Goal: Task Accomplishment & Management: Manage account settings

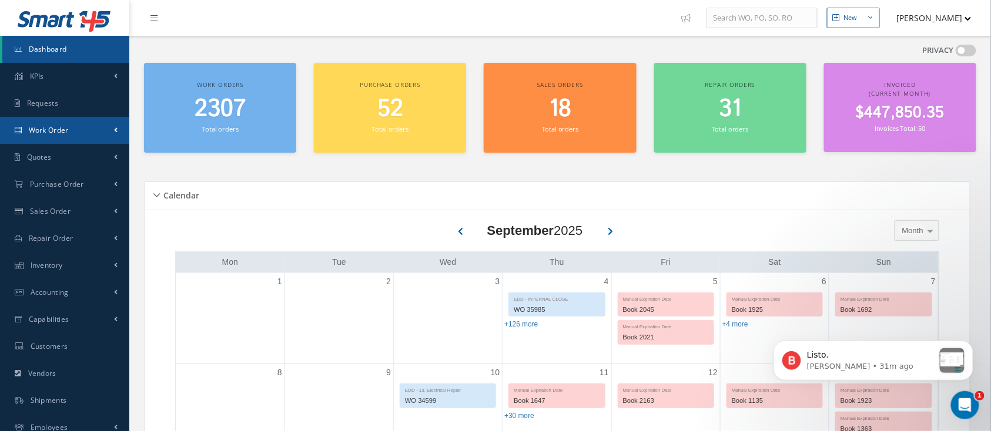
click at [61, 133] on span "Work Order" at bounding box center [49, 130] width 40 height 10
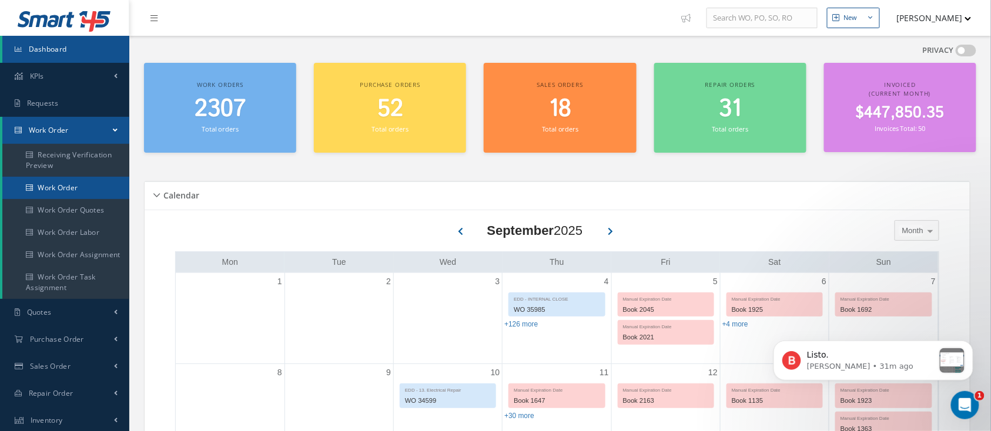
click at [62, 188] on link "Work Order" at bounding box center [65, 188] width 127 height 22
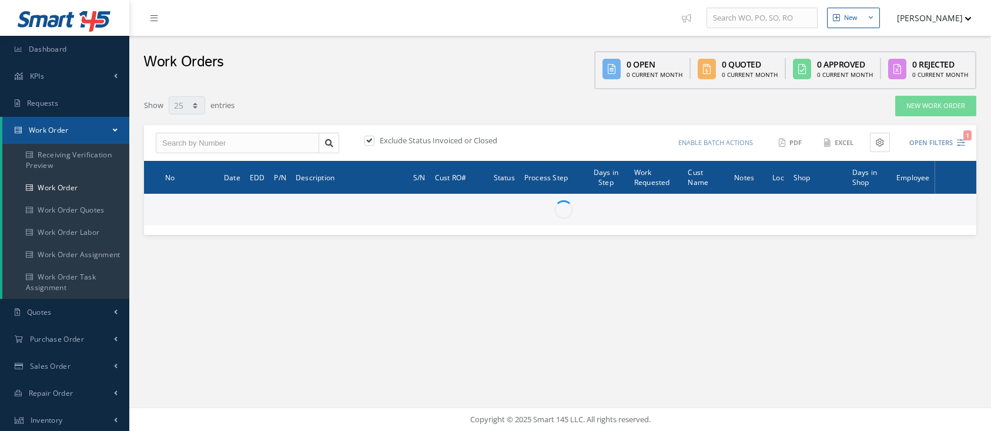
select select "25"
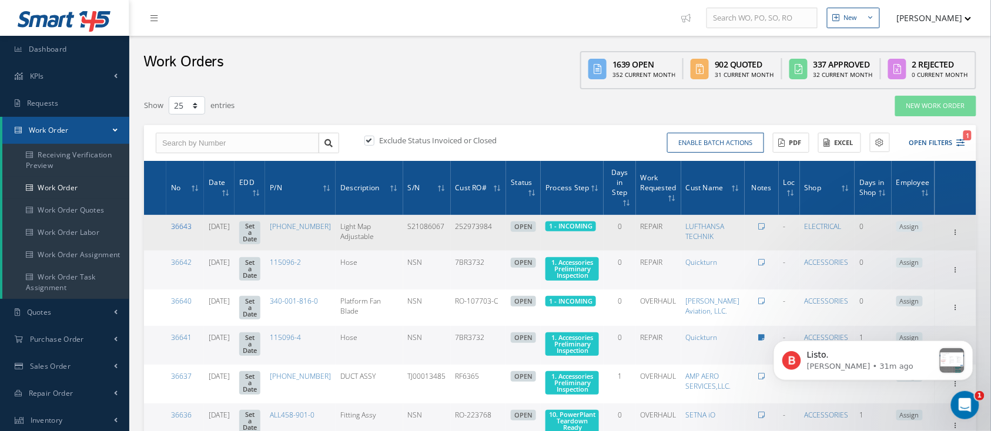
click at [179, 222] on link "36643" at bounding box center [181, 227] width 21 height 10
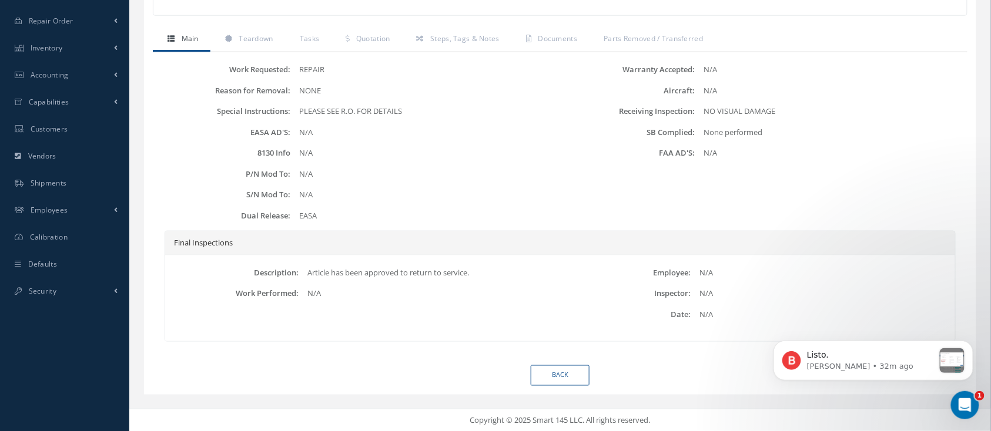
scroll to position [294, 0]
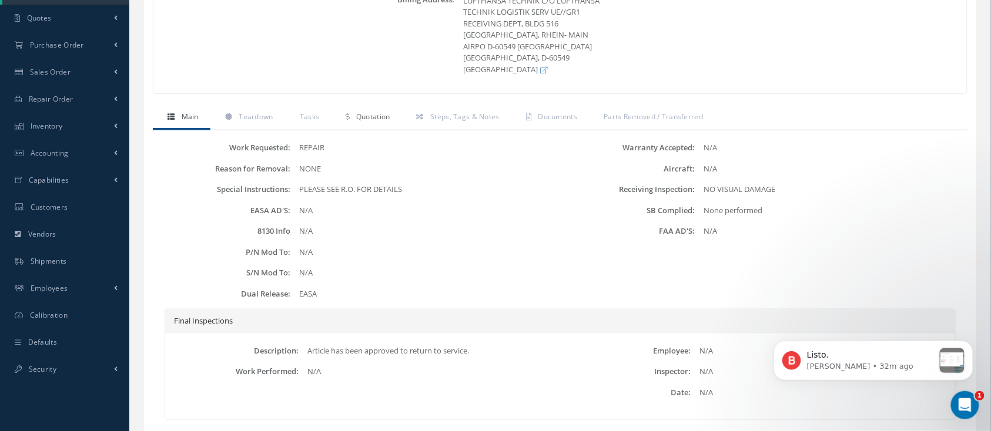
click at [380, 113] on span "Quotation" at bounding box center [373, 117] width 34 height 10
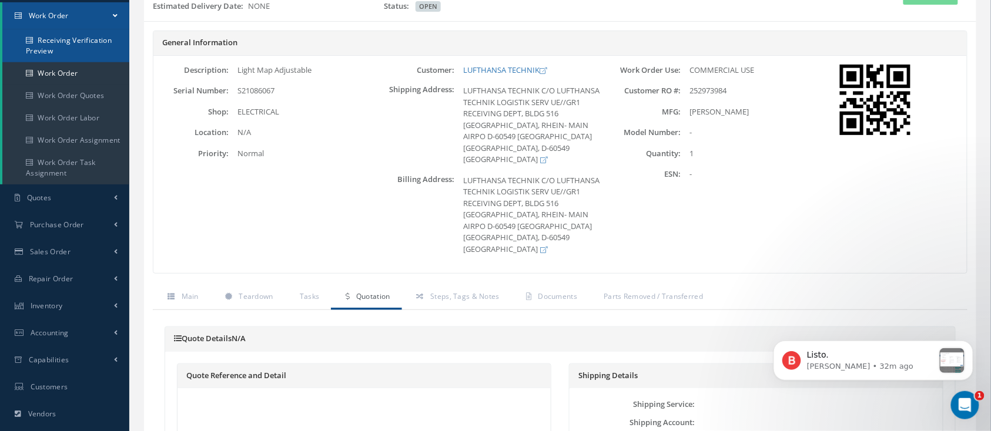
scroll to position [0, 0]
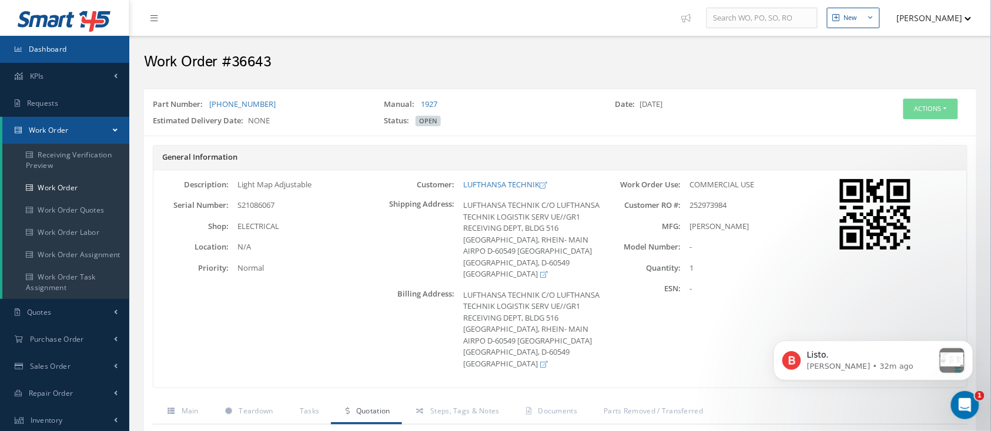
click at [38, 46] on span "Dashboard" at bounding box center [48, 49] width 38 height 10
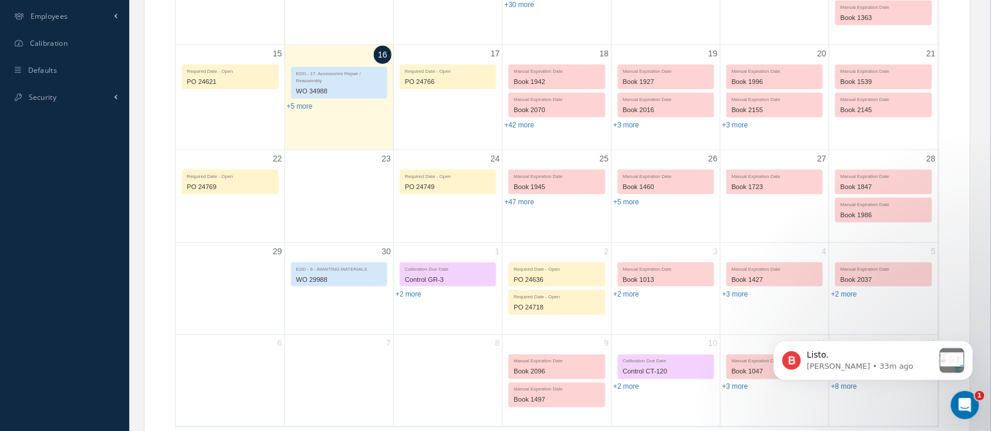
scroll to position [575, 0]
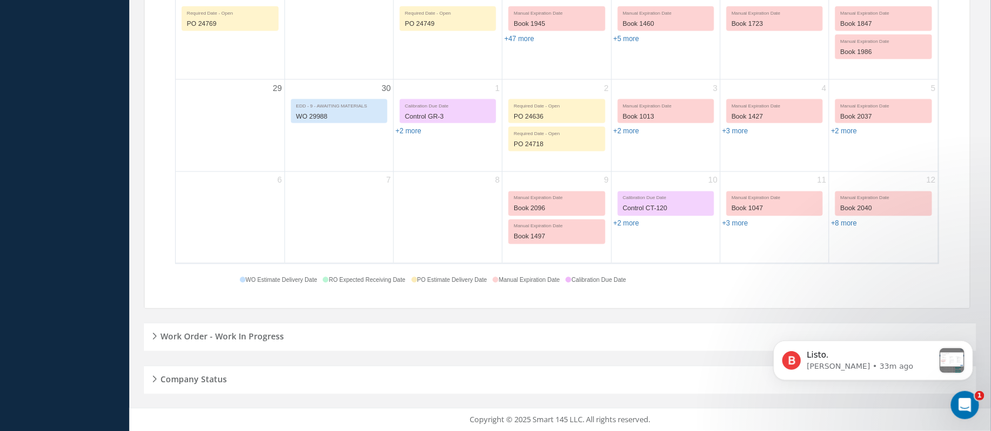
click at [267, 333] on h5 "Work Order - Work In Progress" at bounding box center [220, 336] width 127 height 14
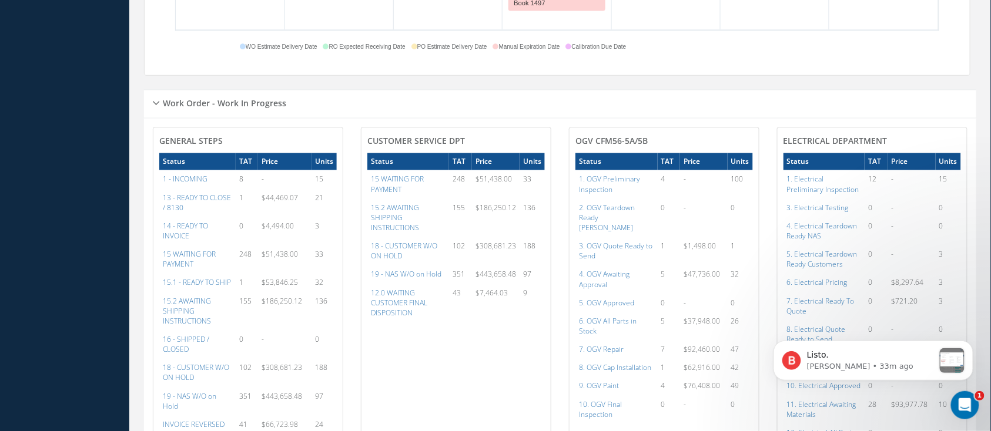
scroll to position [810, 0]
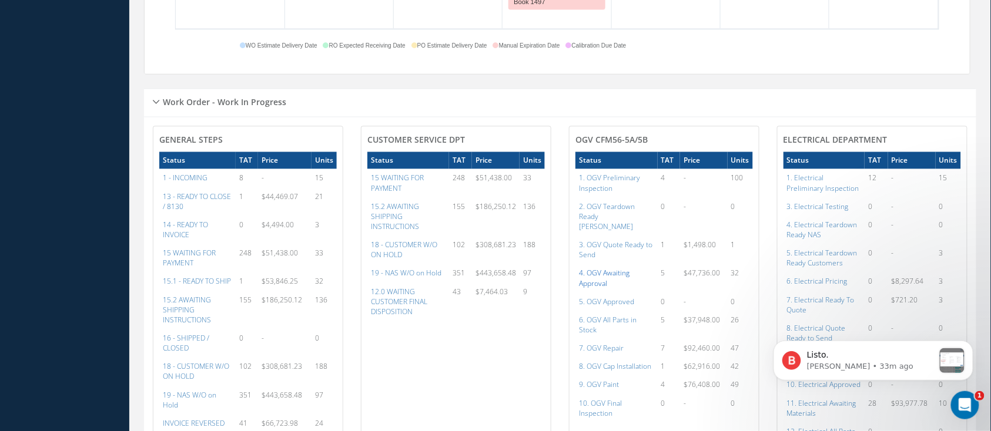
click at [598, 268] on a=77&excludeInternalCustomer=false&excludeInvoicedOrClosed=true&shop_id=15&filtersHidded"] "4. OGV Awaiting Approval" at bounding box center [604, 278] width 51 height 20
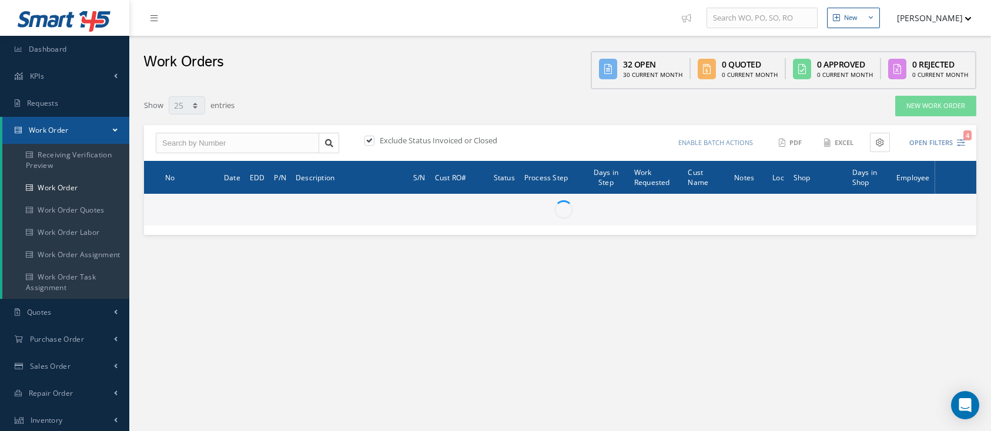
select select "25"
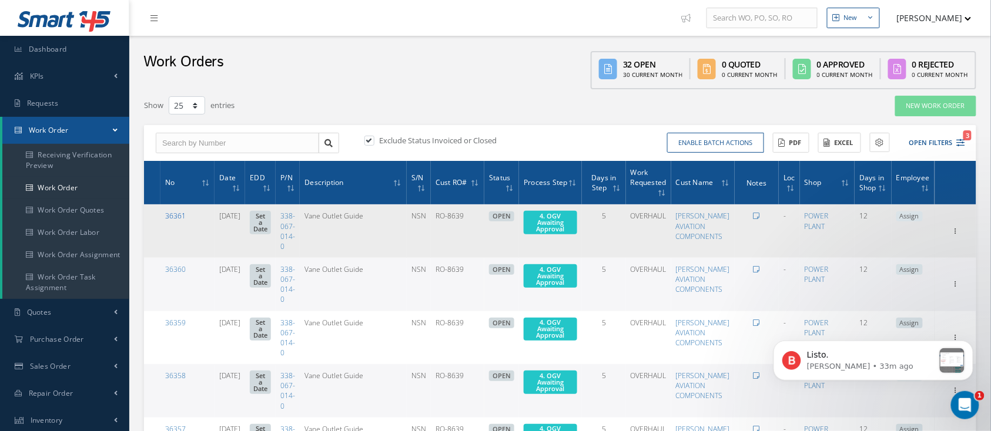
click at [183, 214] on link "36361" at bounding box center [175, 216] width 21 height 10
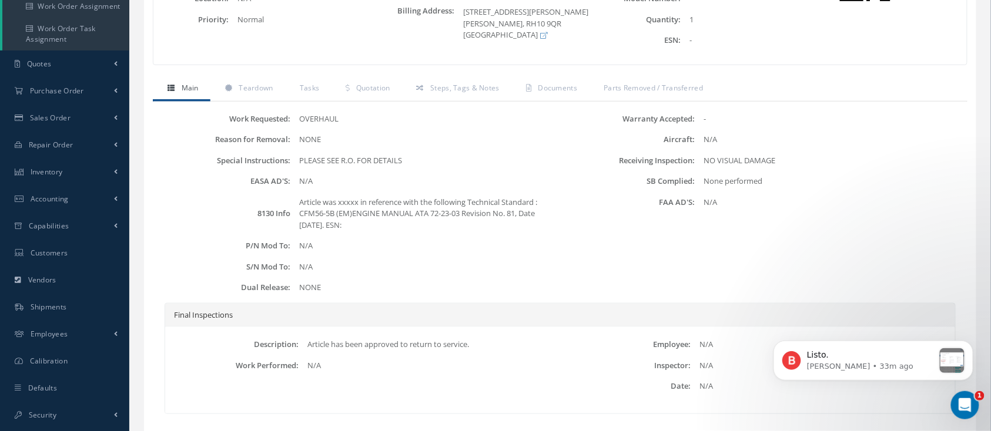
scroll to position [170, 0]
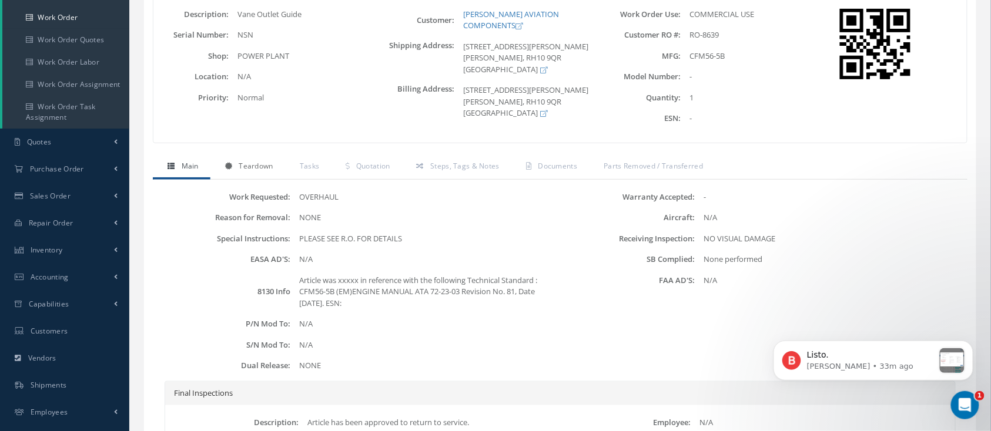
click at [272, 171] on span "Teardown" at bounding box center [256, 166] width 34 height 10
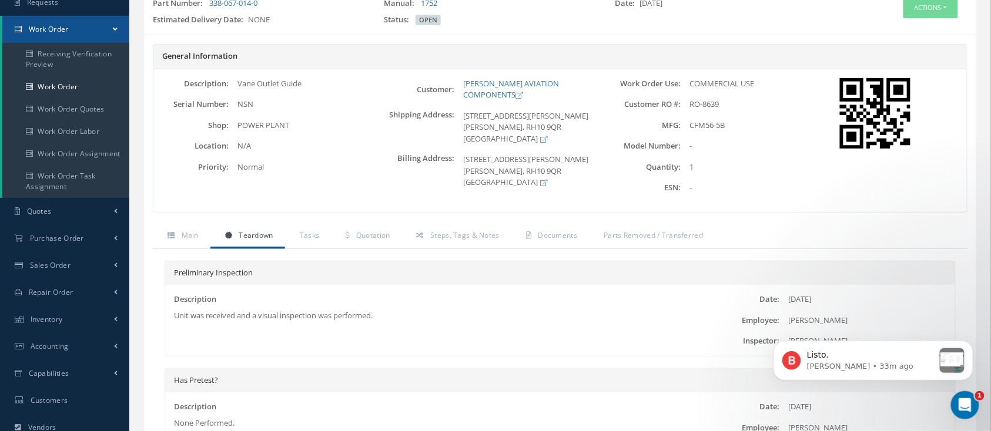
scroll to position [38, 0]
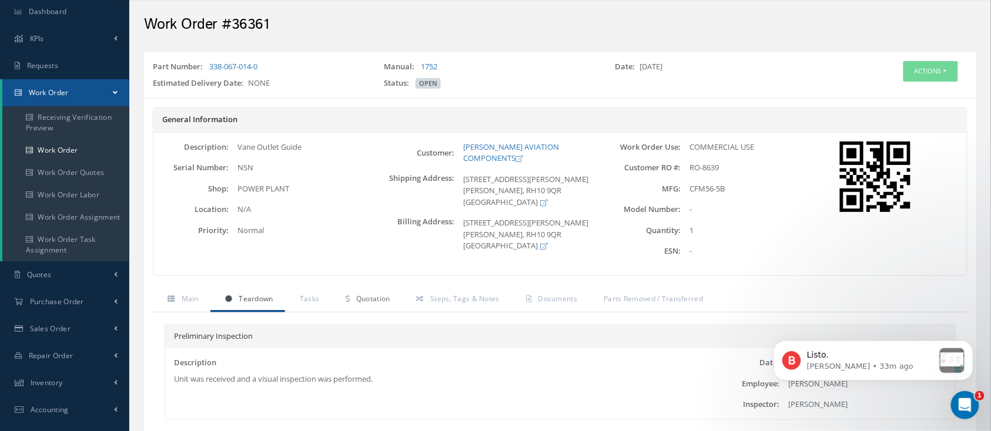
click at [374, 304] on span "Quotation" at bounding box center [373, 299] width 34 height 10
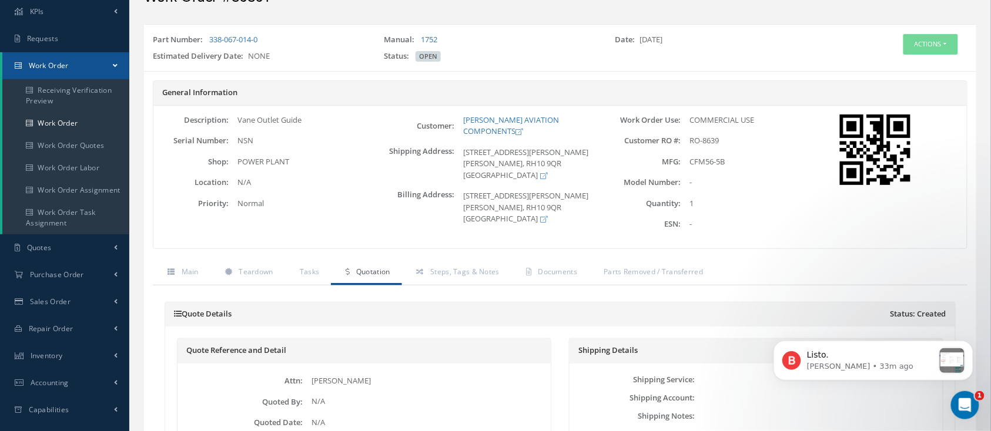
scroll to position [63, 0]
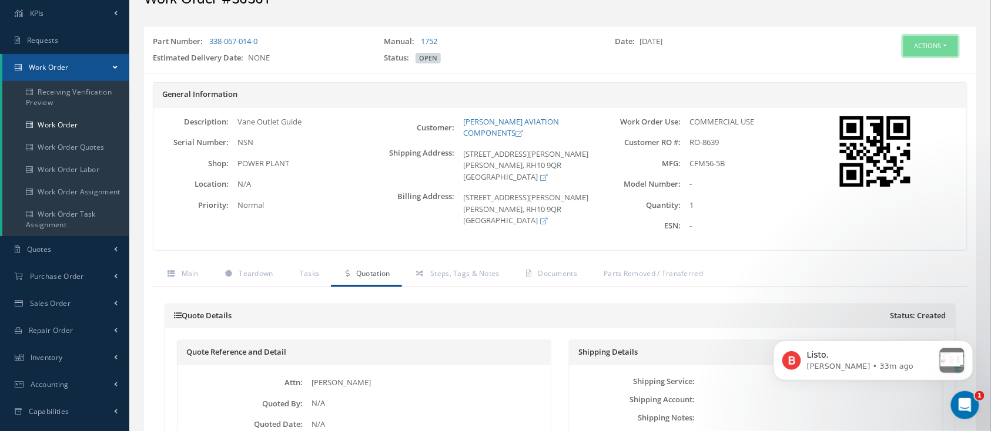
click at [934, 55] on button "Actions" at bounding box center [930, 46] width 55 height 21
drag, startPoint x: 904, startPoint y: 135, endPoint x: 696, endPoint y: 256, distance: 240.7
click at [907, 38] on button "Actions" at bounding box center [930, 46] width 55 height 21
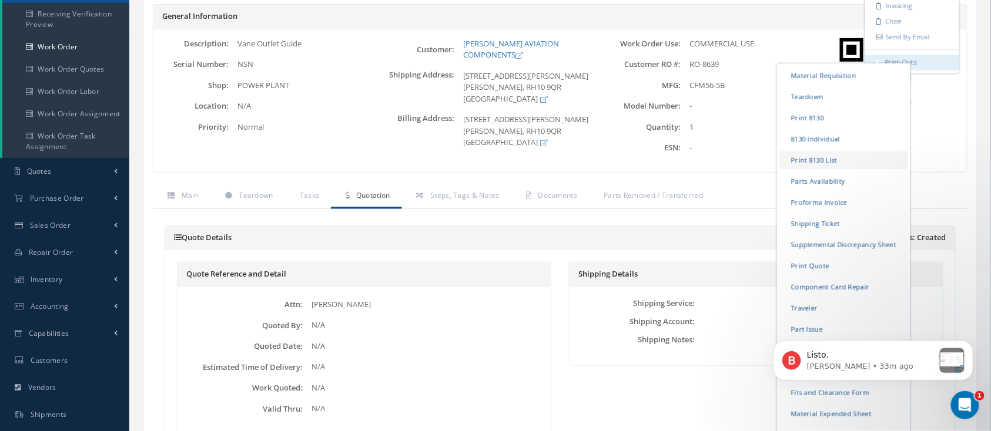
scroll to position [220, 0]
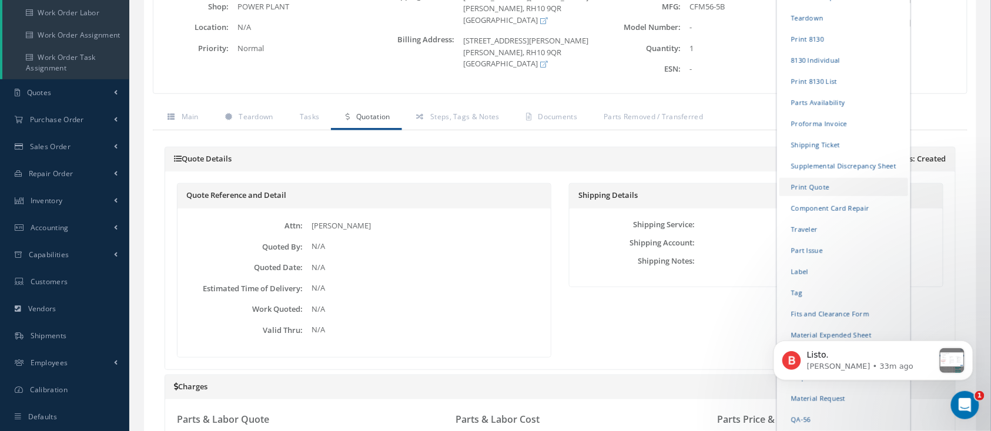
click at [827, 187] on link "Print Quote" at bounding box center [843, 187] width 129 height 18
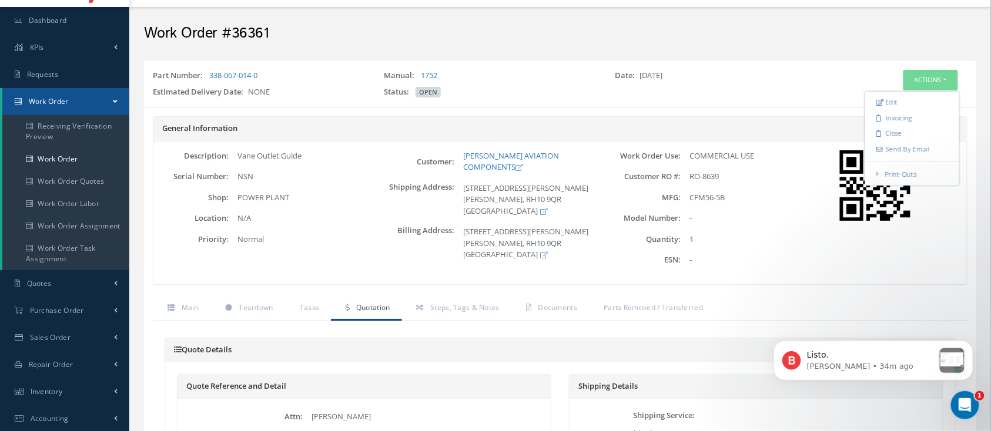
scroll to position [0, 0]
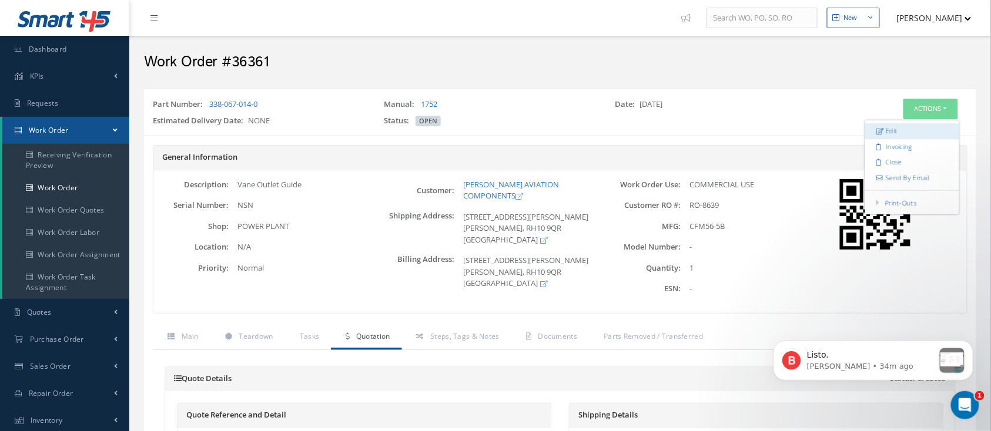
click at [924, 129] on link "Edit" at bounding box center [912, 131] width 94 height 16
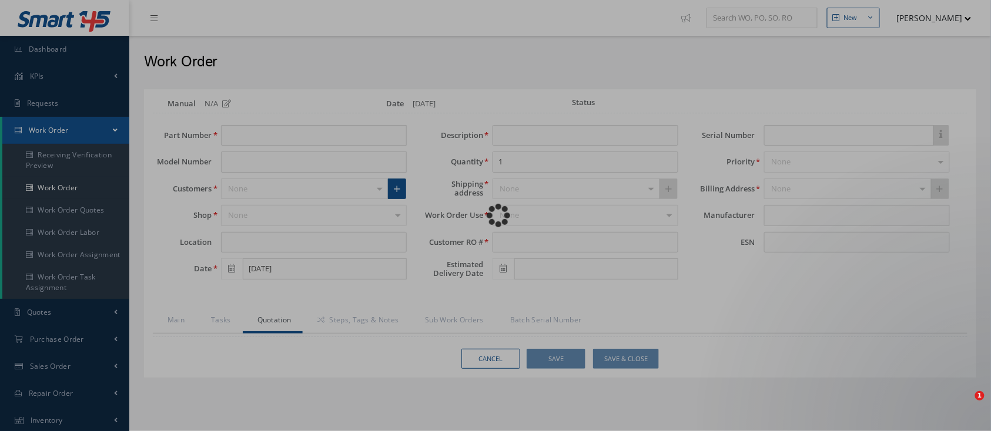
type input "338-067-014-0"
type input "[DATE]"
type input "Vane Outlet Guide"
type input "RO-8639"
type input "NSN"
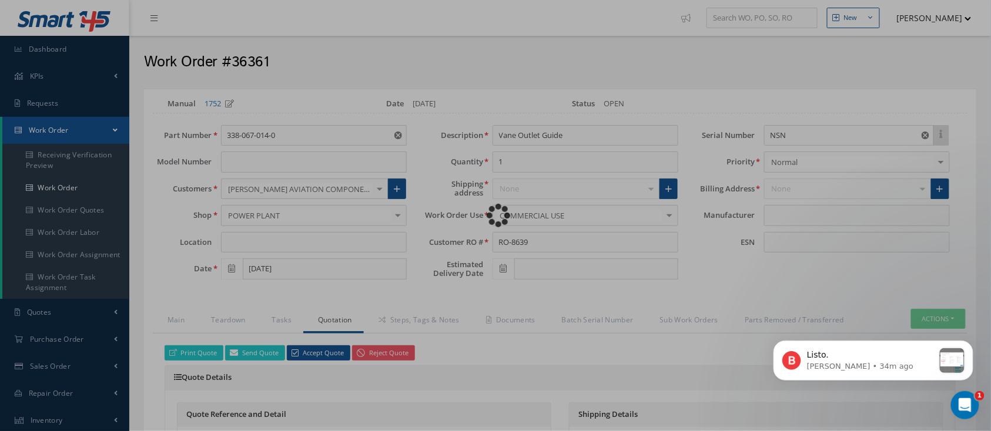
type input "CFM56-5B"
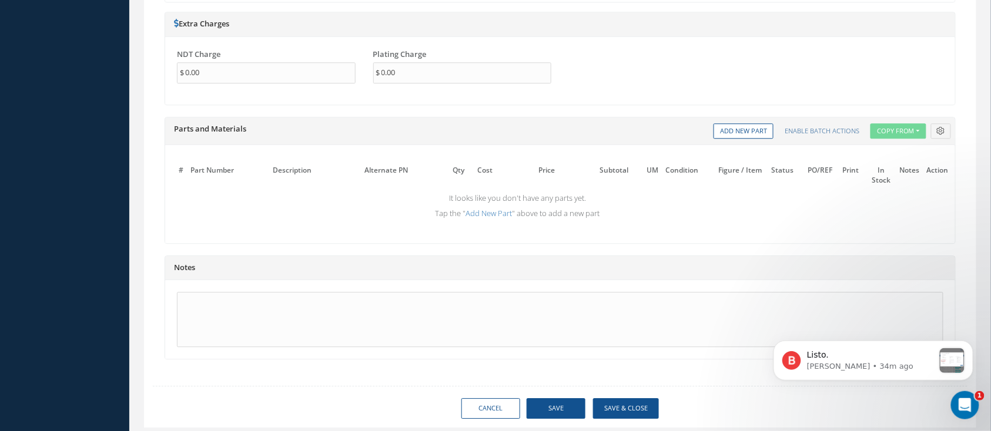
scroll to position [783, 0]
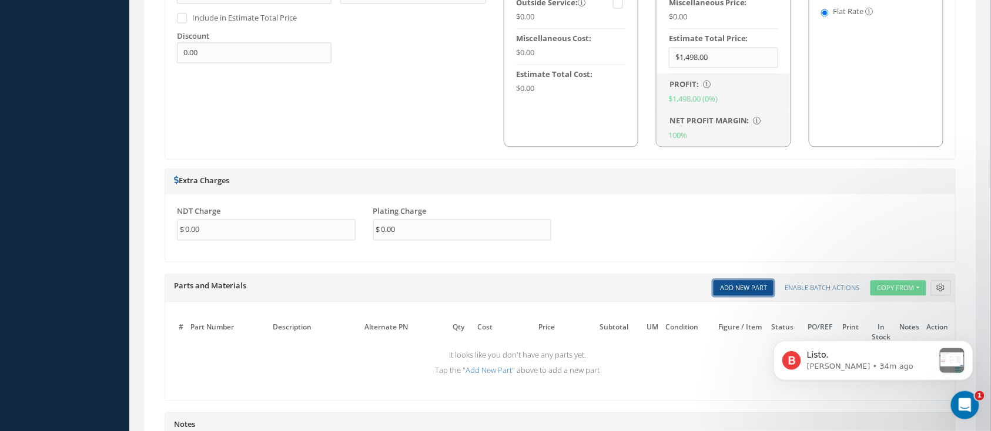
click at [745, 280] on link "Add New Part" at bounding box center [743, 288] width 60 height 16
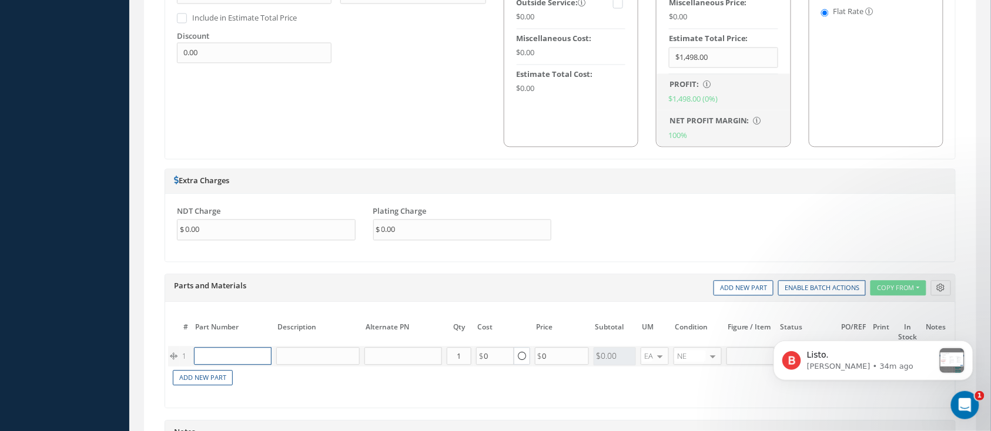
click at [239, 347] on input "text" at bounding box center [233, 356] width 78 height 18
drag, startPoint x: 246, startPoint y: 329, endPoint x: 157, endPoint y: 331, distance: 88.8
click at [157, 331] on div "Print Quote Send Quote Accept Quote Reject Quote Prices Average Parts Price Lab…" at bounding box center [560, 49] width 815 height 998
type input "Repair 014"
click at [334, 347] on input "text" at bounding box center [317, 356] width 83 height 18
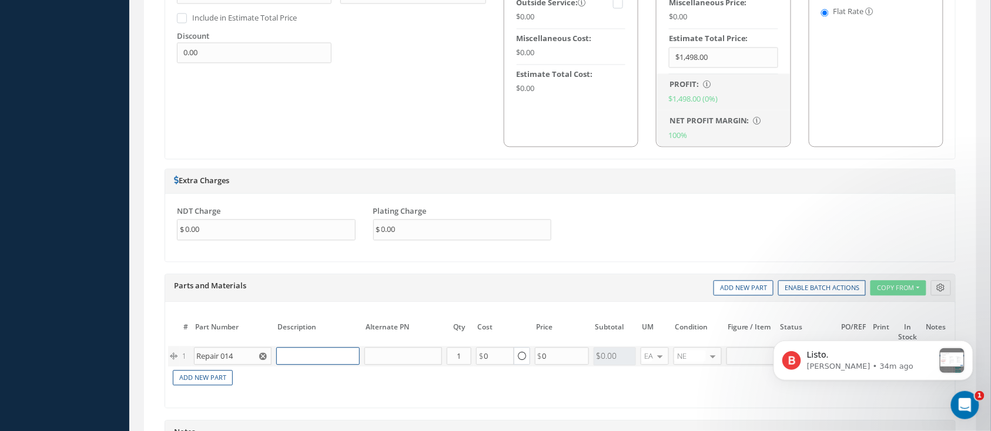
paste input "Repair 014"
type input "Repair 014"
click at [399, 367] on td "Add New Part" at bounding box center [530, 377] width 725 height 21
drag, startPoint x: 562, startPoint y: 323, endPoint x: 527, endPoint y: 327, distance: 35.5
click at [527, 346] on tr "1 Repair 014 No Match Found Repair 014 Part Number Description Qty in Stock Mas…" at bounding box center [573, 356] width 810 height 21
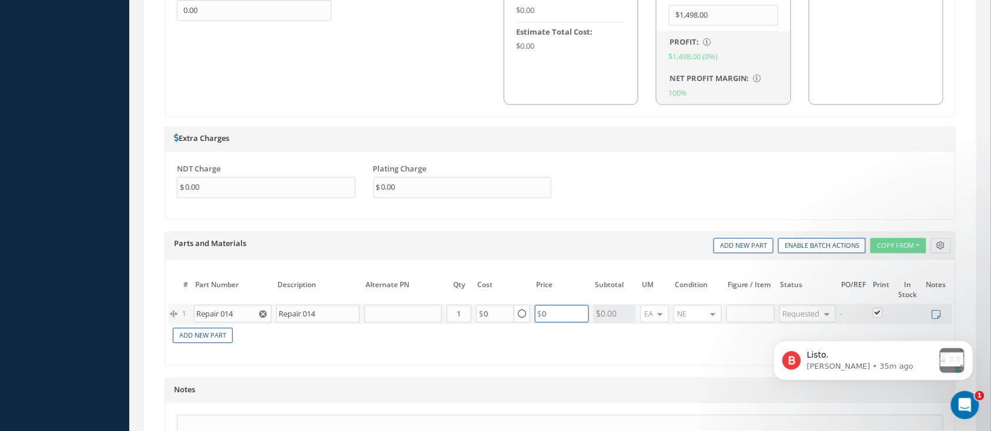
scroll to position [961, 0]
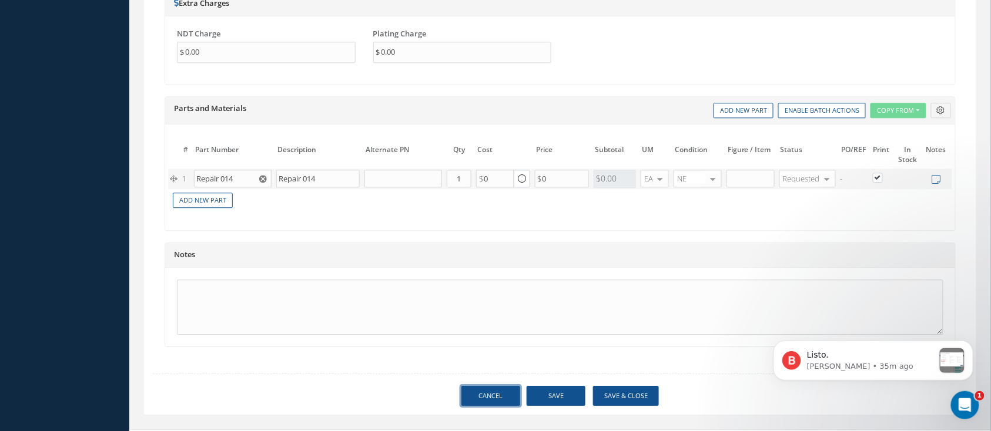
click at [510, 386] on link "Cancel" at bounding box center [490, 396] width 59 height 21
type input "0.00"
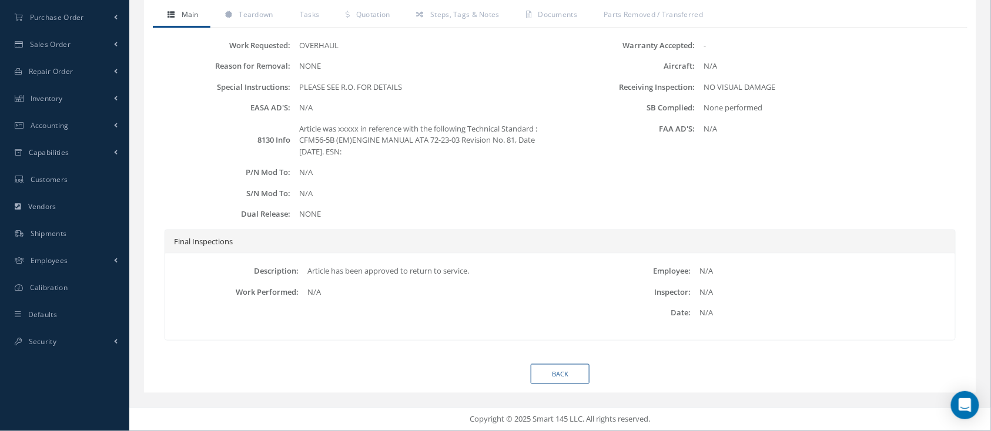
scroll to position [327, 0]
click at [542, 369] on link "Back" at bounding box center [560, 374] width 59 height 21
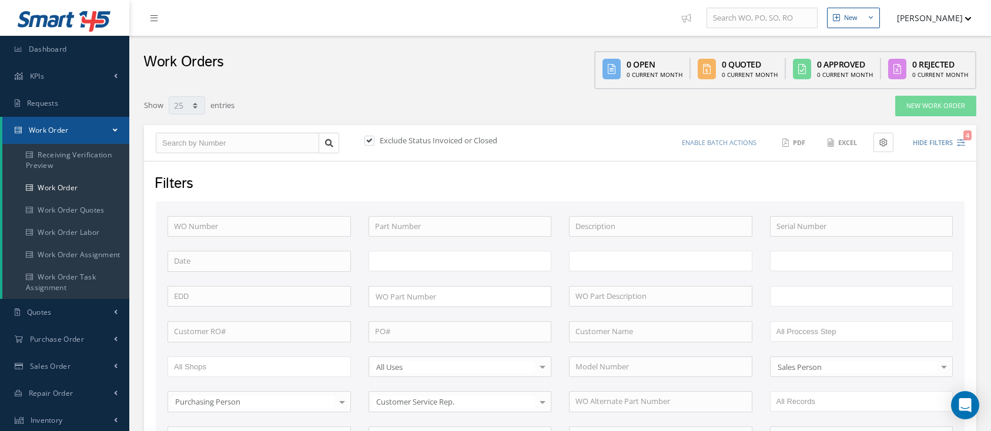
select select "25"
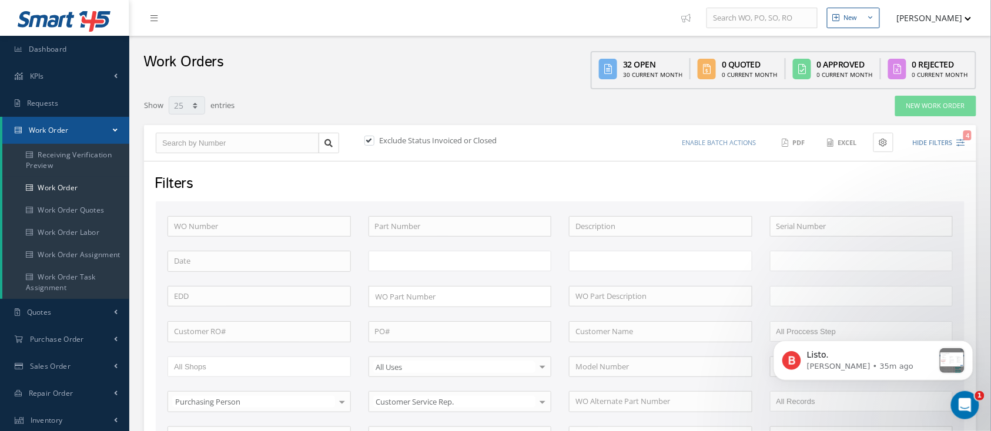
type input "All Work Request"
type input "All Work Performed"
type input "All Status"
type input "WO Part Status"
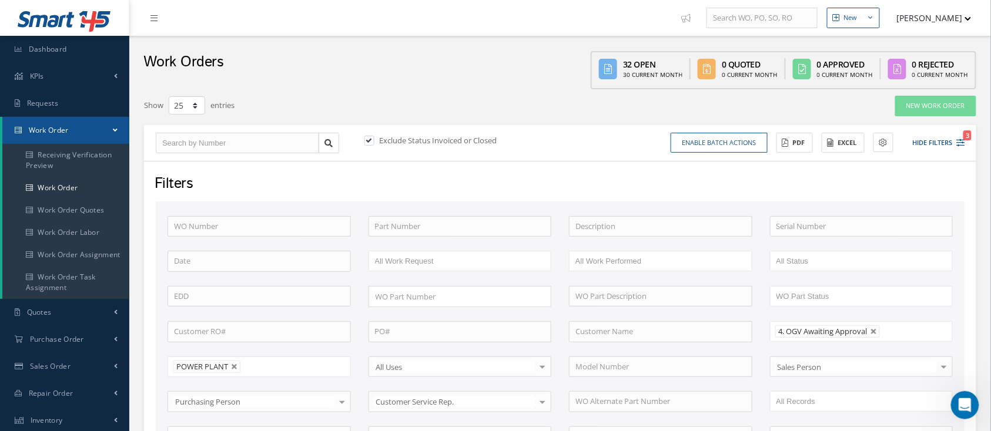
click at [930, 19] on button "[PERSON_NAME]" at bounding box center [929, 17] width 86 height 23
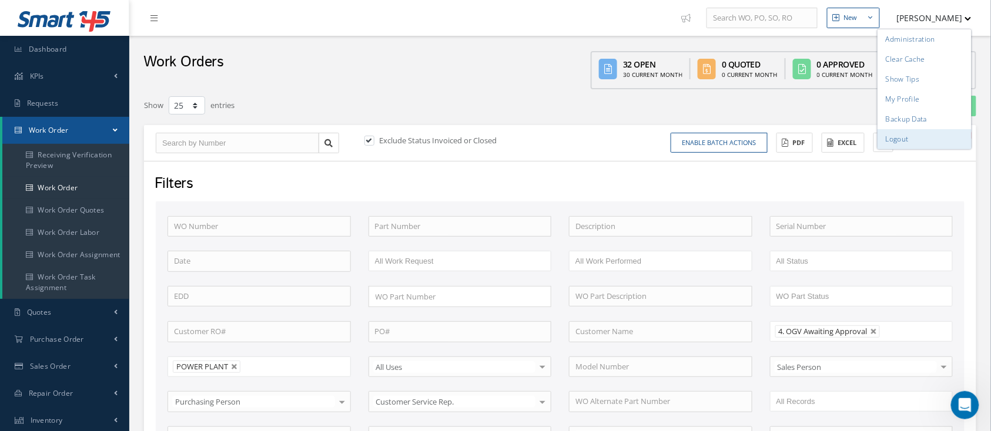
click at [899, 140] on link "Logout" at bounding box center [924, 139] width 94 height 20
